Goal: Task Accomplishment & Management: Manage account settings

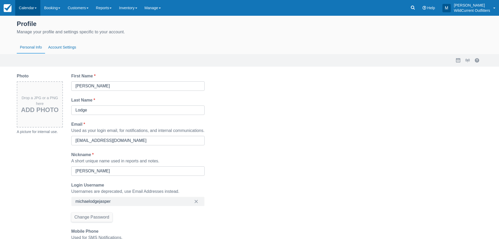
click at [31, 6] on link "Calendar" at bounding box center [27, 8] width 25 height 16
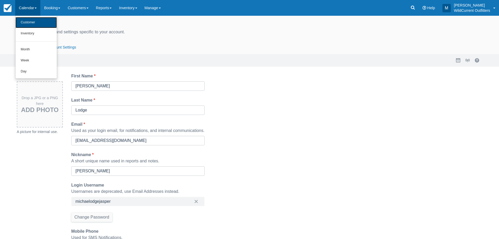
click at [28, 20] on link "Customer" at bounding box center [35, 22] width 41 height 11
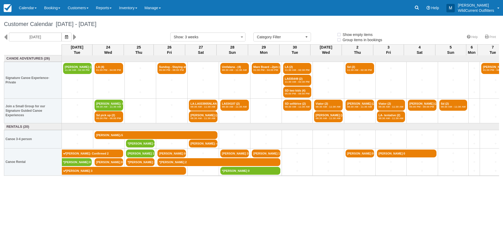
select select
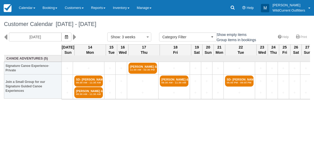
select select
click at [68, 35] on icon "button" at bounding box center [66, 37] width 3 height 4
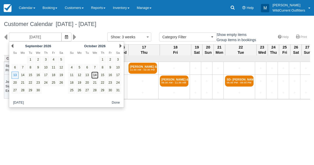
click at [95, 72] on link "14" at bounding box center [94, 75] width 7 height 7
type input "10/14/26"
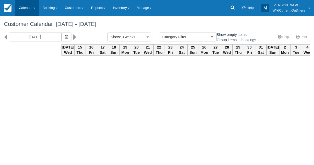
click at [23, 4] on link "Calendar" at bounding box center [27, 8] width 24 height 16
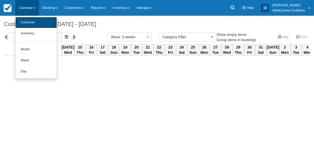
click at [24, 23] on link "Customer" at bounding box center [35, 22] width 41 height 11
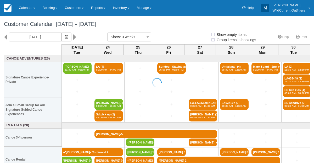
select select
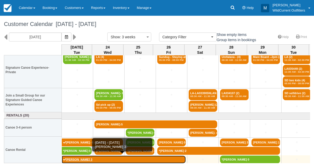
click at [87, 156] on link "[PERSON_NAME] 3" at bounding box center [124, 159] width 124 height 8
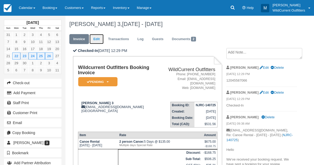
click at [97, 36] on link "Edit" at bounding box center [97, 39] width 14 height 10
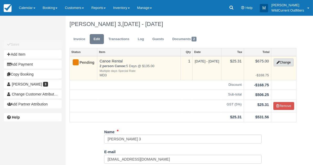
click at [287, 62] on button "Change" at bounding box center [283, 62] width 20 height 8
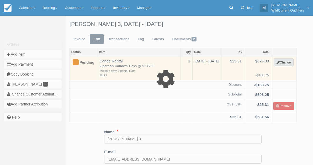
select select "7"
type input "675.00"
type input "MD3"
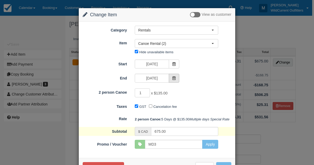
click at [174, 75] on span at bounding box center [174, 78] width 10 height 9
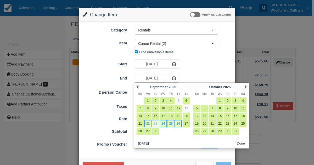
click at [156, 123] on link "23" at bounding box center [155, 123] width 7 height 7
type input "09/23/25"
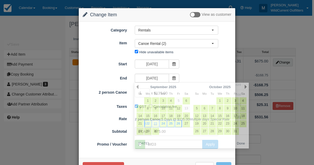
type input "270.00"
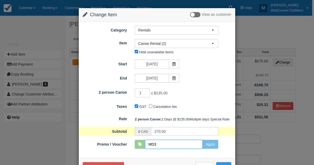
click at [157, 149] on input "MD3" at bounding box center [174, 144] width 58 height 9
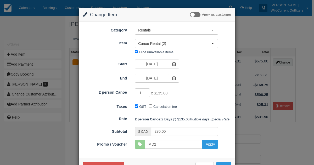
click at [127, 147] on label "Promo / Voucher" at bounding box center [105, 143] width 52 height 7
click at [145, 149] on input "MD2" at bounding box center [174, 144] width 58 height 9
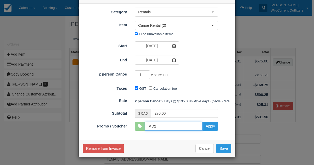
scroll to position [26, 0]
click at [223, 149] on button "Save" at bounding box center [223, 148] width 15 height 9
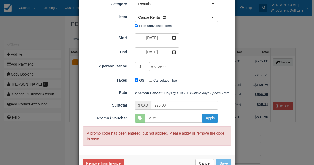
click at [211, 122] on button "Apply" at bounding box center [210, 117] width 16 height 9
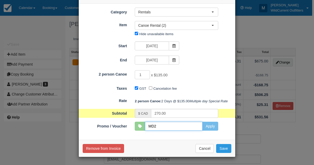
click at [176, 126] on input "MD2" at bounding box center [174, 126] width 58 height 9
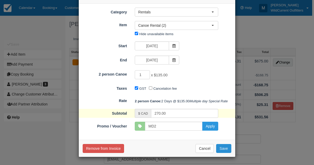
click at [227, 147] on button "Save" at bounding box center [223, 148] width 15 height 9
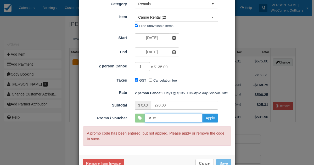
click at [187, 122] on input "MD2" at bounding box center [174, 117] width 58 height 9
type input "MD2"
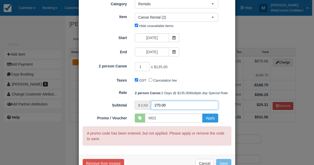
click at [170, 110] on input "270.00" at bounding box center [184, 105] width 67 height 9
type input "270.00"
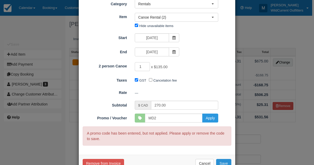
click at [226, 162] on button "Save" at bounding box center [223, 163] width 15 height 9
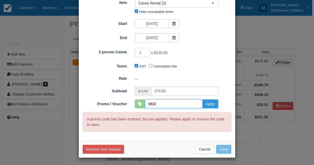
click at [148, 104] on input "MD2" at bounding box center [174, 103] width 58 height 9
type input "MD2"
click at [213, 105] on button "Apply" at bounding box center [210, 103] width 16 height 9
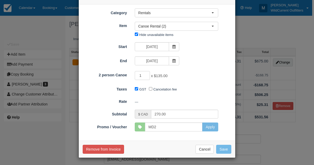
type input "270.00"
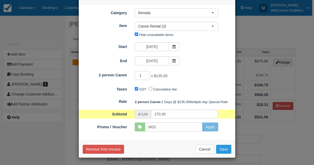
scroll to position [26, 0]
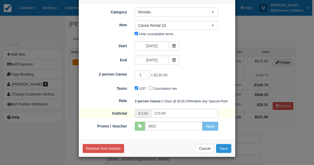
click at [223, 149] on button "Save" at bounding box center [223, 148] width 15 height 9
checkbox input "false"
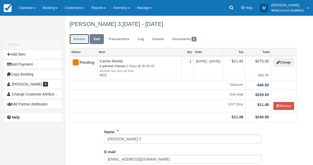
click at [83, 40] on link "Invoice" at bounding box center [79, 39] width 20 height 10
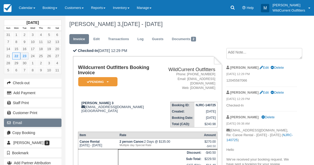
click at [28, 118] on button "Email" at bounding box center [33, 122] width 58 height 8
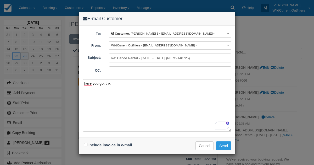
type textarea "here you go. thx"
click at [86, 143] on input "Include invoice in e-mail" at bounding box center [85, 144] width 3 height 3
checkbox input "true"
click at [216, 144] on button "Send" at bounding box center [223, 145] width 15 height 9
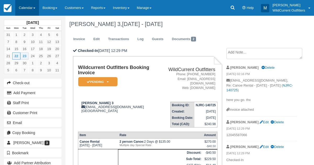
click at [21, 8] on link "Calendar" at bounding box center [27, 8] width 24 height 16
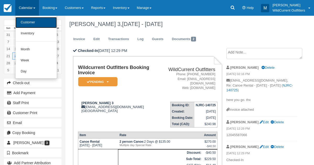
click at [22, 22] on link "Customer" at bounding box center [35, 22] width 41 height 11
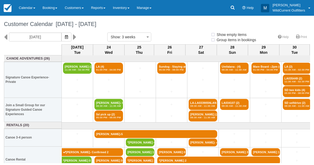
select select
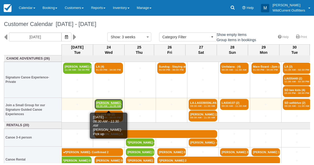
click at [107, 106] on em "08:30 AM - 11:30 AM" at bounding box center [108, 105] width 25 height 3
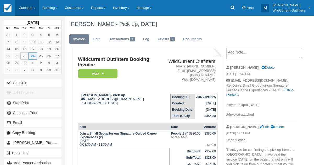
click at [22, 7] on link "Calendar" at bounding box center [27, 8] width 24 height 16
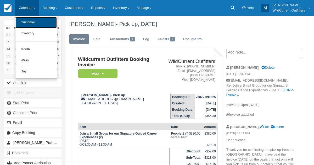
click at [28, 25] on link "Customer" at bounding box center [35, 22] width 41 height 11
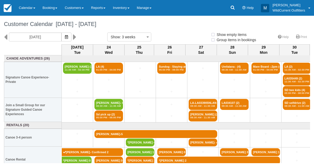
select select
click at [48, 9] on link "Booking" at bounding box center [50, 8] width 22 height 16
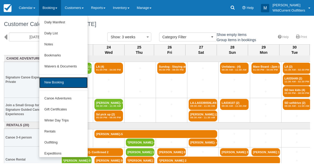
click at [47, 82] on link "New Booking" at bounding box center [63, 82] width 49 height 11
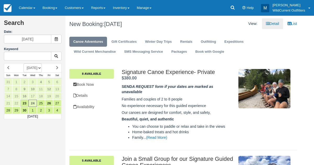
click at [42, 68] on select "SEPTEMBER 2025 OCTOBER 2025 NOVEMBER 2025 DECEMBER 2025 JANUARY 2026 FEBRUARY 2…" at bounding box center [33, 67] width 18 height 9
select select "20261001"
click at [24, 63] on select "SEPTEMBER 2025 OCTOBER 2025 NOVEMBER 2025 DECEMBER 2025 JANUARY 2026 FEBRUARY 2…" at bounding box center [33, 67] width 18 height 9
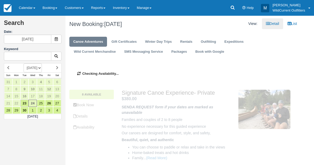
type input "10/01/26"
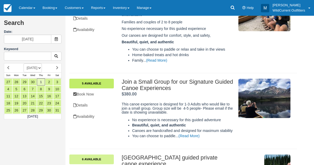
scroll to position [78, 0]
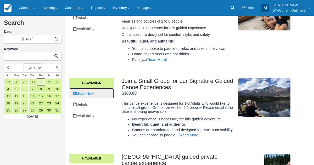
click at [89, 93] on link "Book Now" at bounding box center [91, 93] width 45 height 11
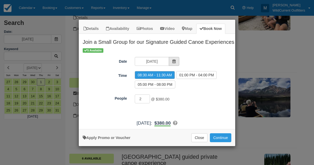
click at [174, 61] on icon "Item Modal" at bounding box center [174, 61] width 4 height 4
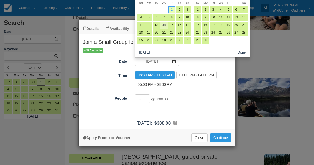
click at [163, 25] on link "14" at bounding box center [164, 24] width 7 height 7
type input "10/14/26"
radio input "false"
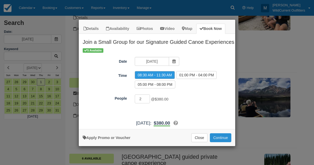
click at [220, 133] on button "Continue" at bounding box center [220, 137] width 21 height 9
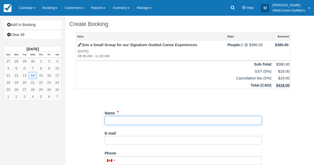
click at [156, 121] on input "Name" at bounding box center [183, 120] width 157 height 9
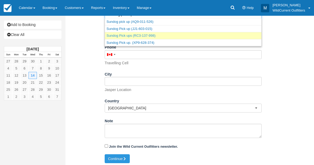
scroll to position [107, 0]
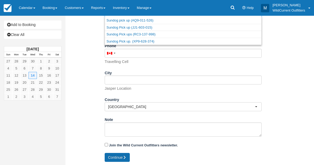
type input "sundog pick up"
click at [116, 155] on button "Continue" at bounding box center [117, 157] width 25 height 9
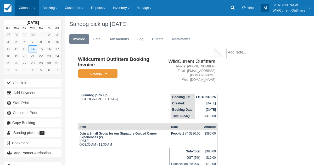
click at [23, 6] on link "Calendar" at bounding box center [27, 8] width 24 height 16
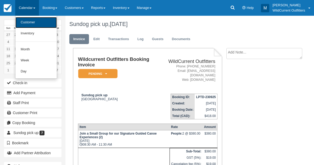
click at [29, 20] on link "Customer" at bounding box center [35, 22] width 41 height 11
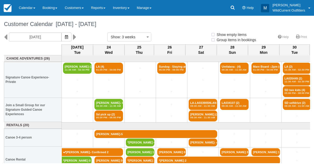
select select
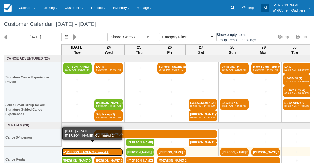
click at [87, 151] on link "[PERSON_NAME]- Confirmed 2" at bounding box center [93, 152] width 62 height 8
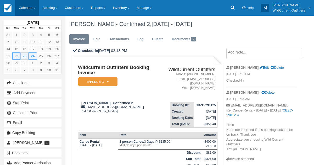
click at [26, 9] on link "Calendar" at bounding box center [27, 8] width 24 height 16
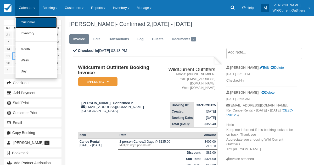
click at [28, 25] on link "Customer" at bounding box center [35, 22] width 41 height 11
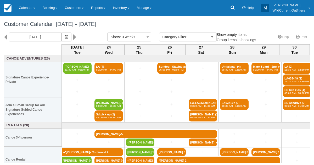
select select
click at [106, 7] on link "Reports" at bounding box center [98, 8] width 22 height 16
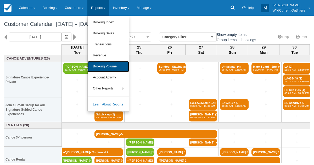
click at [101, 64] on link "Booking Volume" at bounding box center [108, 66] width 41 height 11
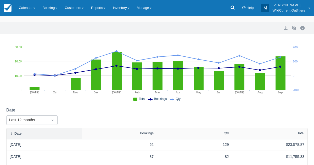
scroll to position [19, 0]
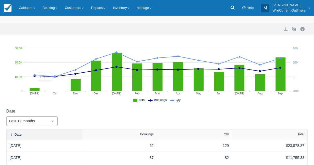
click at [52, 121] on div "Last 12 months" at bounding box center [31, 120] width 51 height 9
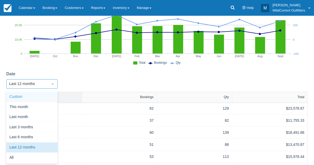
click at [28, 94] on div "Custom" at bounding box center [31, 97] width 51 height 10
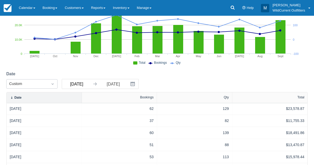
click at [67, 83] on input "[DATE]" at bounding box center [76, 83] width 29 height 9
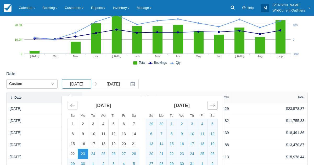
click at [212, 106] on icon "Move forward to switch to the next month." at bounding box center [212, 105] width 5 height 5
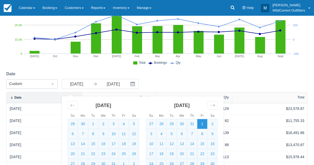
click at [198, 122] on td "1" at bounding box center [203, 124] width 10 height 10
type input "[DATE]"
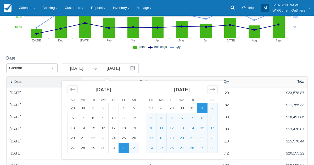
scroll to position [138, 0]
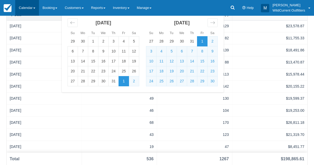
click at [21, 5] on link "Calendar" at bounding box center [27, 8] width 24 height 16
